Goal: Navigation & Orientation: Find specific page/section

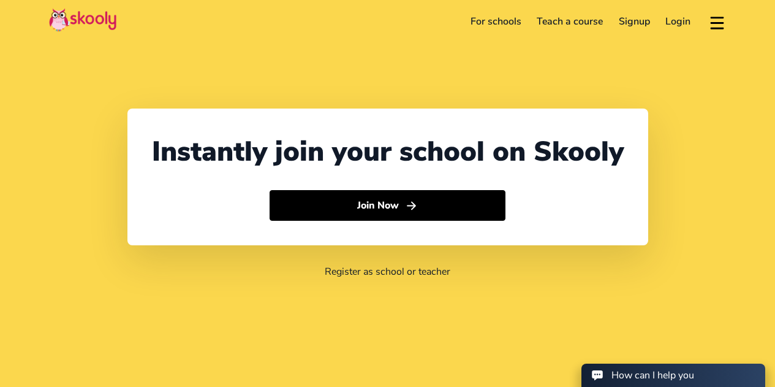
select select "65"
select select "[GEOGRAPHIC_DATA]"
select select "[GEOGRAPHIC_DATA]/[GEOGRAPHIC_DATA]"
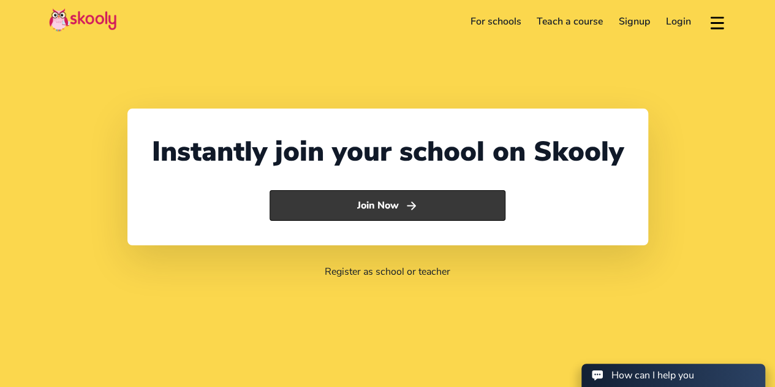
click at [408, 199] on icon "Arrow Forward" at bounding box center [411, 205] width 13 height 13
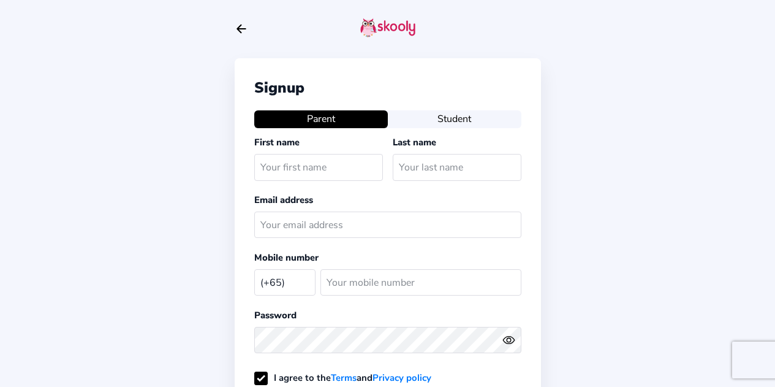
select select "SG"
click at [240, 24] on icon "Arrow Back" at bounding box center [241, 28] width 13 height 13
select select "65"
select select "[GEOGRAPHIC_DATA]"
select select "[GEOGRAPHIC_DATA]/[GEOGRAPHIC_DATA]"
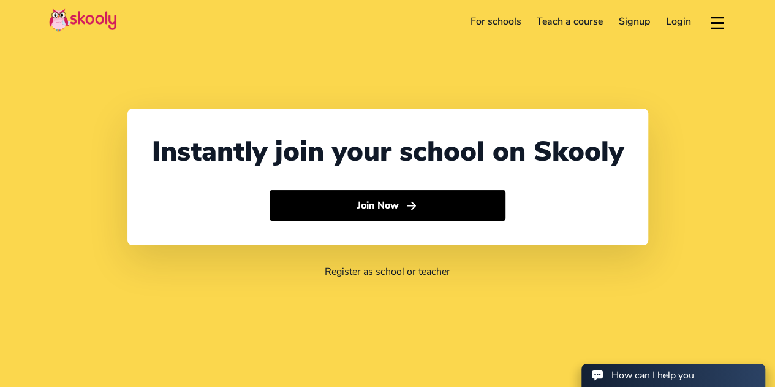
click at [680, 17] on link "Login" at bounding box center [678, 22] width 41 height 20
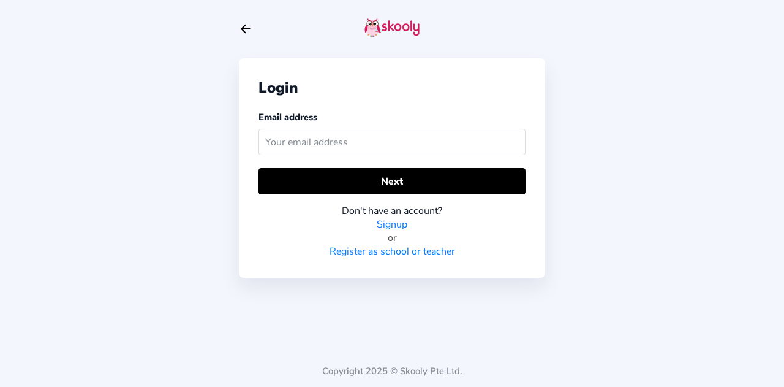
click at [424, 149] on input "text" at bounding box center [392, 142] width 267 height 26
type input "[EMAIL_ADDRESS][DOMAIN_NAME]"
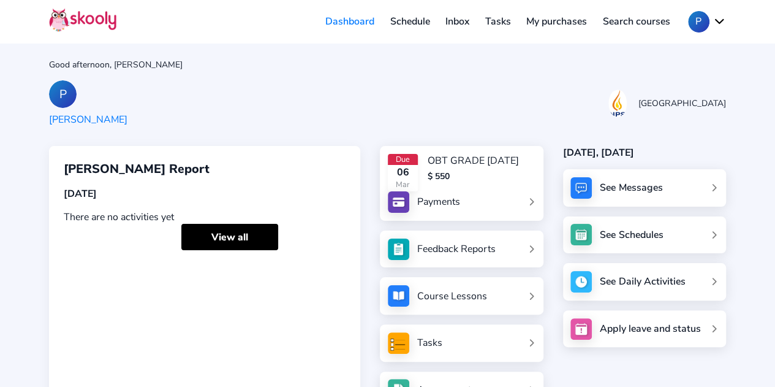
click at [462, 20] on link "Inbox" at bounding box center [458, 22] width 40 height 20
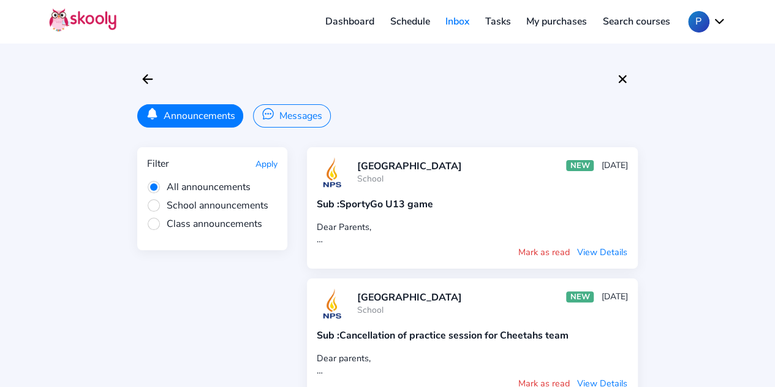
click at [410, 21] on link "Schedule" at bounding box center [410, 22] width 56 height 20
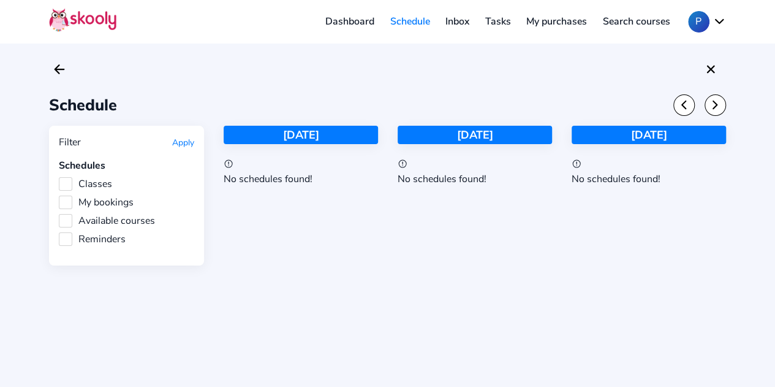
click at [345, 19] on link "Dashboard" at bounding box center [349, 22] width 65 height 20
